Goal: Transaction & Acquisition: Book appointment/travel/reservation

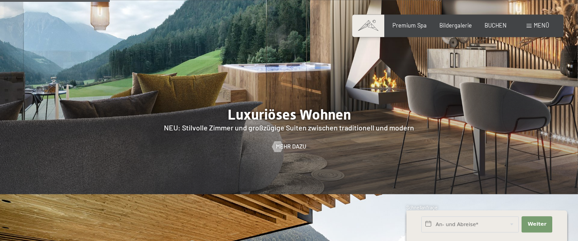
scroll to position [811, 0]
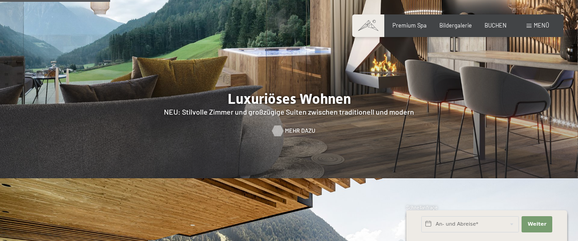
click at [290, 127] on span "Mehr dazu" at bounding box center [300, 131] width 30 height 8
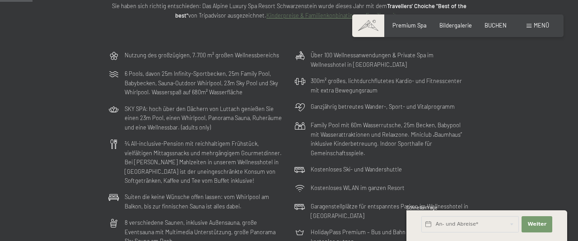
scroll to position [95, 0]
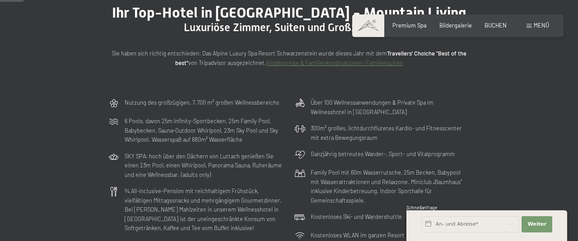
click at [530, 28] on span at bounding box center [529, 26] width 5 height 4
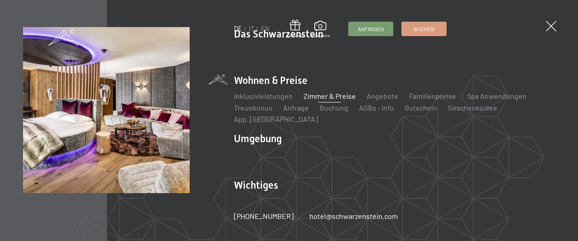
click at [315, 100] on link "Zimmer & Preise" at bounding box center [329, 96] width 52 height 9
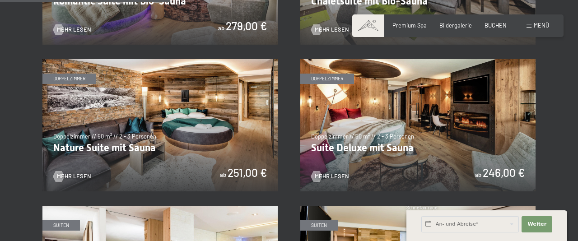
scroll to position [667, 0]
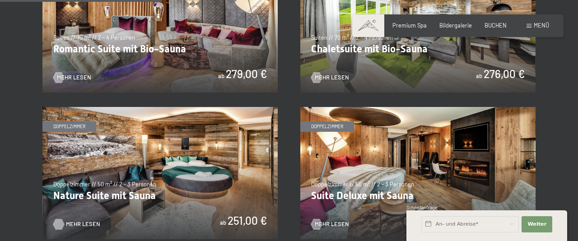
click at [66, 224] on span "Mehr Lesen" at bounding box center [83, 224] width 34 height 8
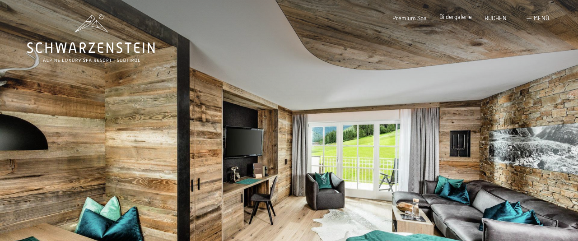
click at [449, 18] on span "Bildergalerie" at bounding box center [455, 16] width 33 height 7
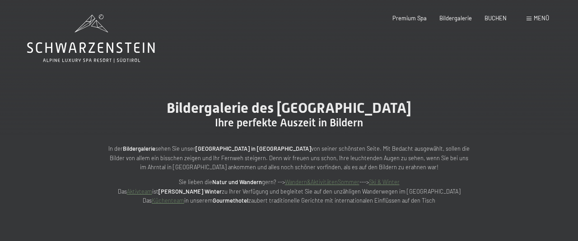
click at [449, 18] on span "Bildergalerie" at bounding box center [455, 17] width 33 height 7
click at [528, 17] on div "Menü" at bounding box center [538, 18] width 23 height 8
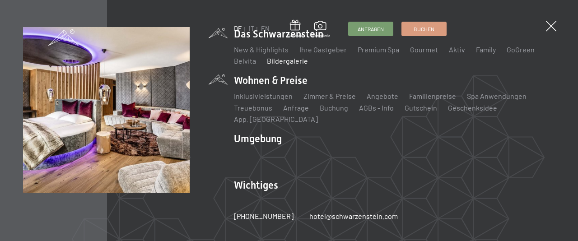
click at [263, 90] on li "Wohnen & Preise Inklusivleistungen [PERSON_NAME] & Preise Liste Angebote Liste …" at bounding box center [394, 99] width 321 height 51
click at [263, 88] on li "Wohnen & Preise Inklusivleistungen [PERSON_NAME] & Preise Liste Angebote Liste …" at bounding box center [394, 99] width 321 height 51
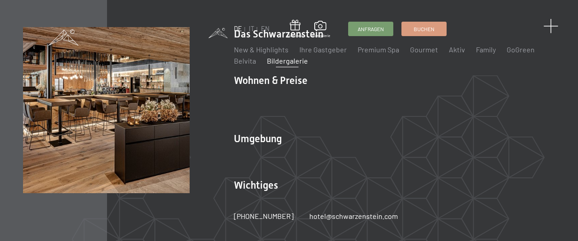
click at [550, 24] on span at bounding box center [550, 26] width 15 height 15
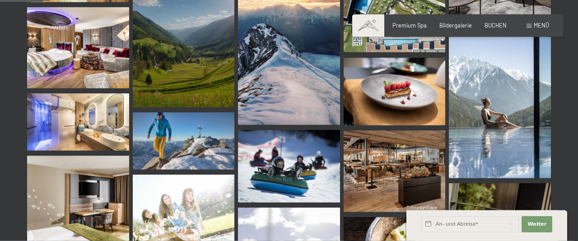
scroll to position [620, 0]
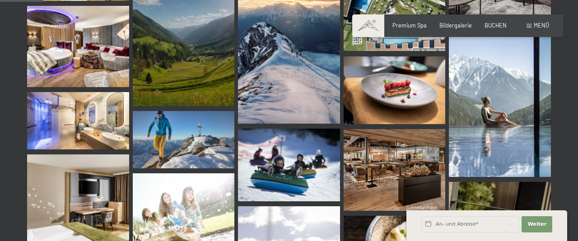
click at [84, 124] on img at bounding box center [78, 120] width 102 height 57
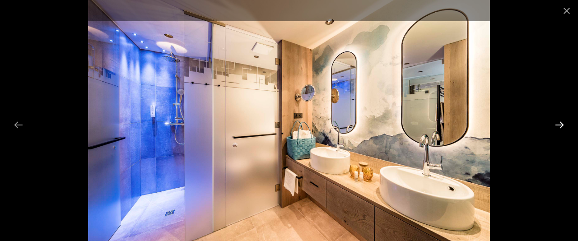
click at [563, 124] on button "Next slide" at bounding box center [559, 125] width 19 height 18
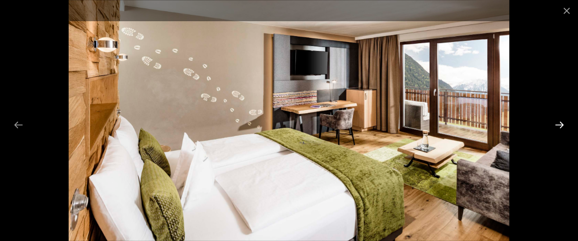
click at [559, 125] on button "Next slide" at bounding box center [559, 125] width 19 height 18
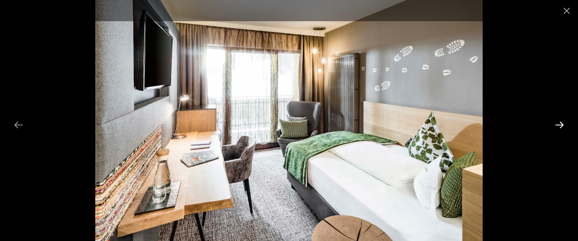
click at [559, 125] on button "Next slide" at bounding box center [559, 125] width 19 height 18
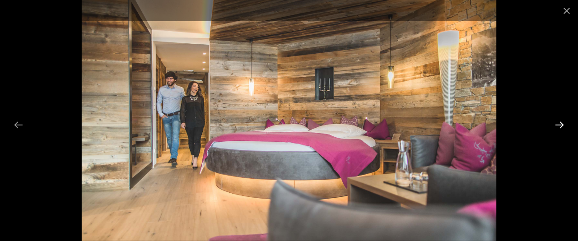
click at [559, 125] on button "Next slide" at bounding box center [559, 125] width 19 height 18
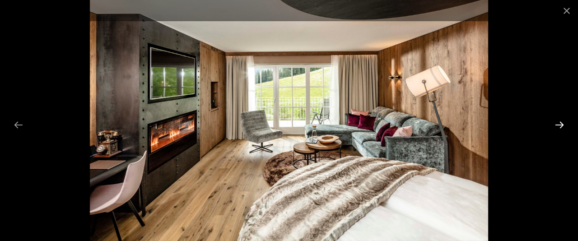
click at [559, 125] on button "Next slide" at bounding box center [559, 125] width 19 height 18
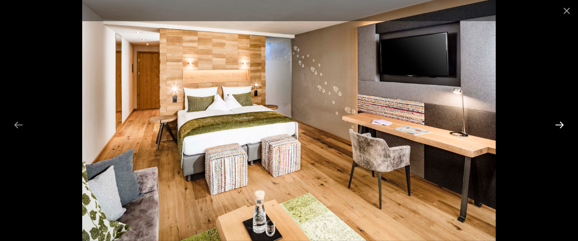
click at [559, 125] on button "Next slide" at bounding box center [559, 125] width 19 height 18
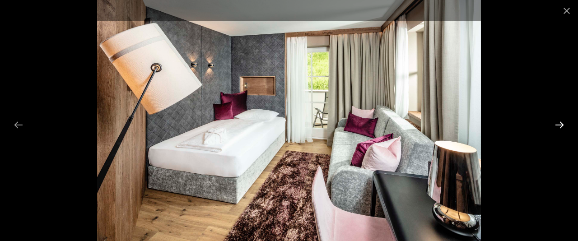
click at [559, 125] on button "Next slide" at bounding box center [559, 125] width 19 height 18
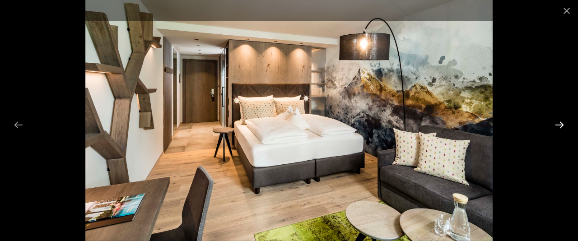
click at [559, 125] on button "Next slide" at bounding box center [559, 125] width 19 height 18
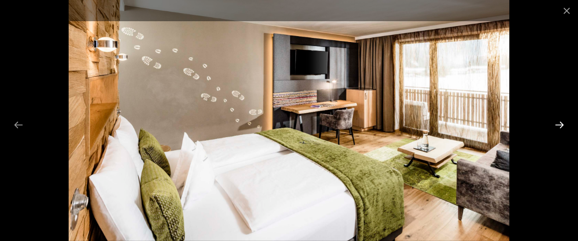
click at [558, 125] on button "Next slide" at bounding box center [559, 125] width 19 height 18
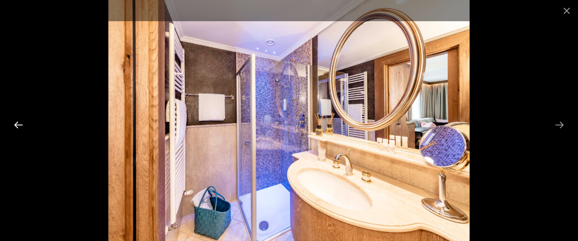
click at [16, 122] on button "Previous slide" at bounding box center [18, 125] width 19 height 18
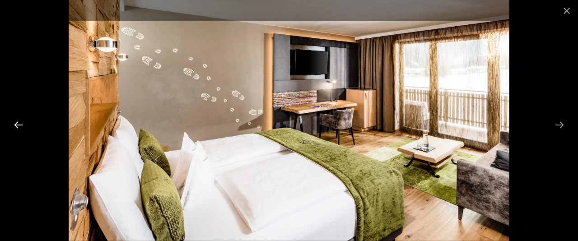
click at [16, 122] on button "Previous slide" at bounding box center [18, 125] width 19 height 18
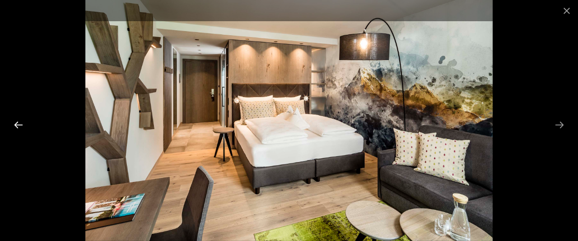
click at [17, 122] on button "Previous slide" at bounding box center [18, 125] width 19 height 18
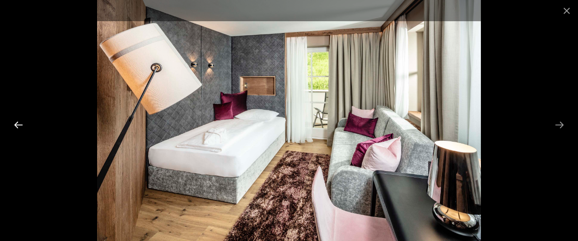
click at [17, 122] on button "Previous slide" at bounding box center [18, 125] width 19 height 18
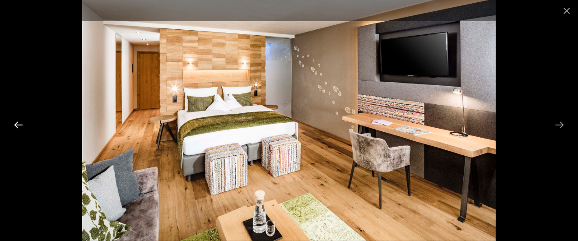
click at [17, 122] on button "Previous slide" at bounding box center [18, 125] width 19 height 18
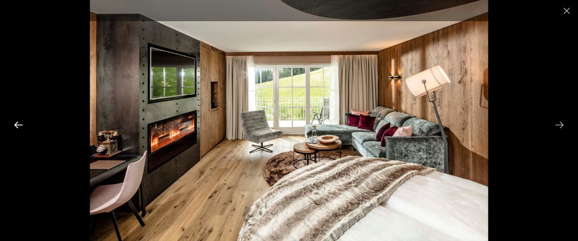
click at [17, 122] on button "Previous slide" at bounding box center [18, 125] width 19 height 18
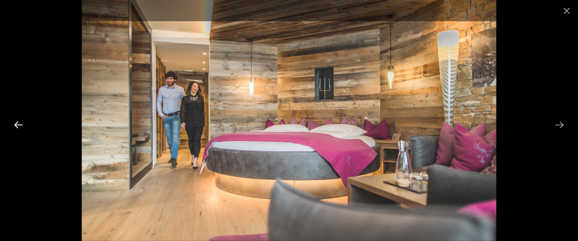
click at [17, 122] on button "Previous slide" at bounding box center [18, 125] width 19 height 18
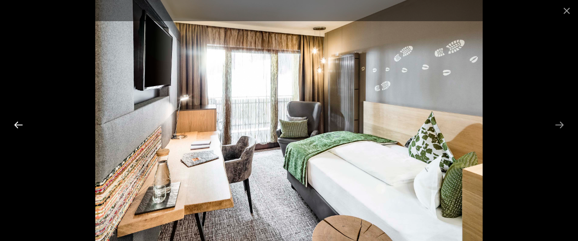
click at [17, 122] on button "Previous slide" at bounding box center [18, 125] width 19 height 18
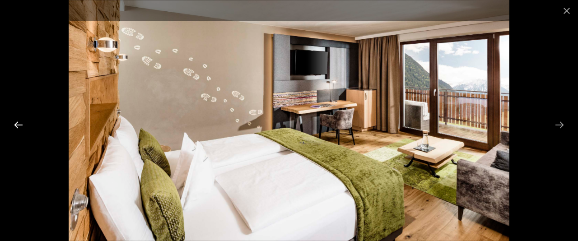
click at [17, 122] on button "Previous slide" at bounding box center [18, 125] width 19 height 18
